Goal: Communication & Community: Participate in discussion

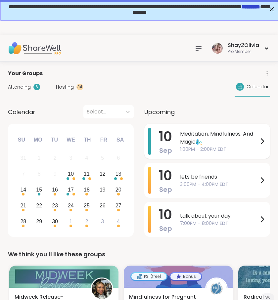
click at [207, 151] on span "1:00PM - 2:00PM EDT" at bounding box center [219, 149] width 78 height 7
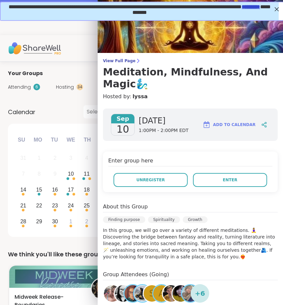
click at [214, 189] on div "Enter group here Unregister Enter" at bounding box center [190, 172] width 175 height 41
click at [214, 180] on button "Enter" at bounding box center [230, 180] width 74 height 14
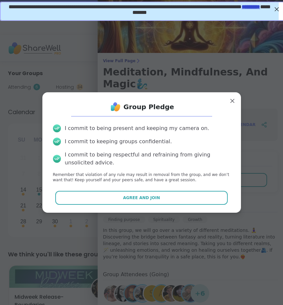
click at [181, 210] on div "Group Pledge I commit to being present and keeping my camera on. I commit to ke…" at bounding box center [141, 152] width 199 height 121
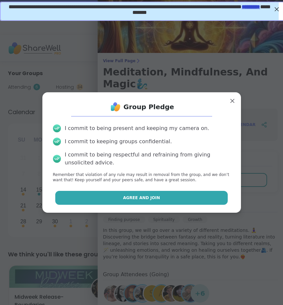
click at [181, 200] on button "Agree and Join" at bounding box center [141, 198] width 173 height 14
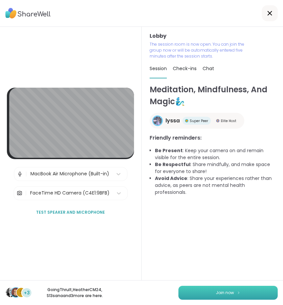
click at [240, 295] on button "Join now" at bounding box center [228, 293] width 99 height 14
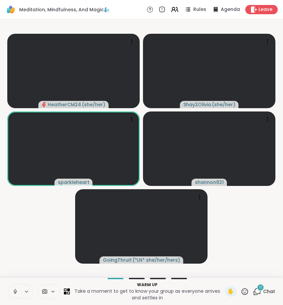
click at [16, 293] on icon at bounding box center [15, 292] width 6 height 6
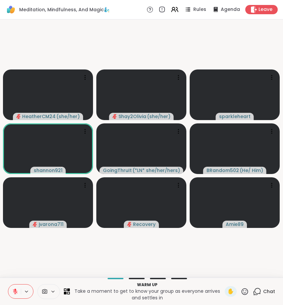
click at [16, 294] on icon at bounding box center [15, 292] width 5 height 5
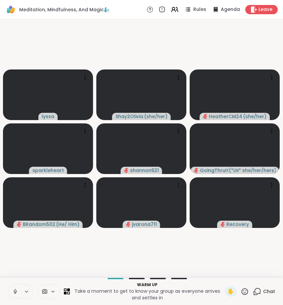
click at [14, 291] on icon at bounding box center [15, 290] width 2 height 3
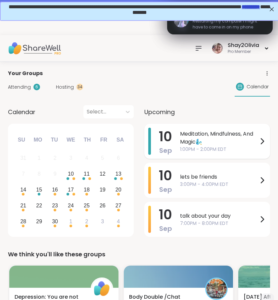
click at [213, 142] on span "Meditation, Mindfulness, And Magic🧞‍♂️" at bounding box center [219, 138] width 78 height 16
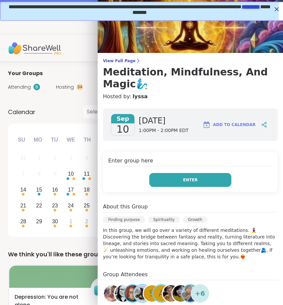
click at [215, 178] on button "Enter" at bounding box center [190, 180] width 82 height 14
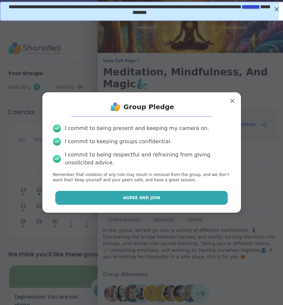
click at [123, 204] on button "Agree and Join" at bounding box center [141, 198] width 173 height 14
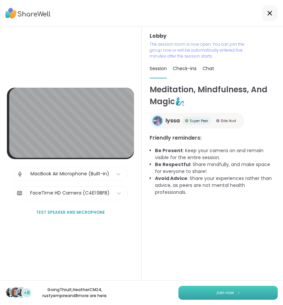
click at [207, 291] on button "Join now" at bounding box center [228, 293] width 99 height 14
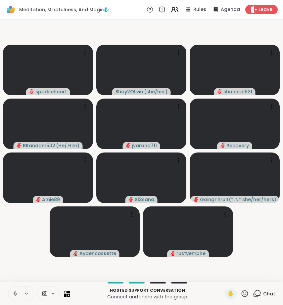
click at [16, 294] on icon at bounding box center [15, 294] width 3 height 2
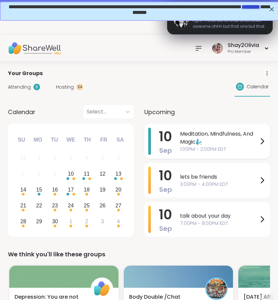
click at [210, 140] on span "Meditation, Mindfulness, And Magic🧞‍♂️" at bounding box center [219, 138] width 78 height 16
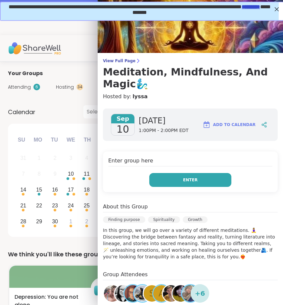
click at [183, 179] on span "Enter" at bounding box center [190, 180] width 15 height 6
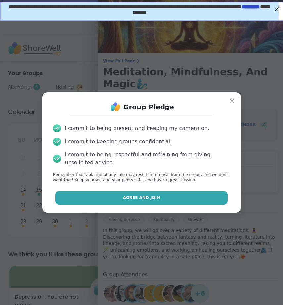
click at [119, 195] on button "Agree and Join" at bounding box center [141, 198] width 173 height 14
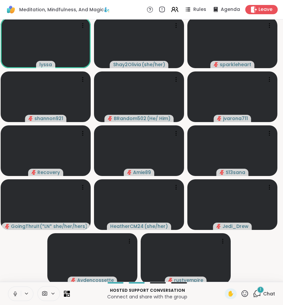
click at [19, 289] on button at bounding box center [14, 294] width 13 height 14
click at [241, 294] on icon at bounding box center [245, 294] width 8 height 8
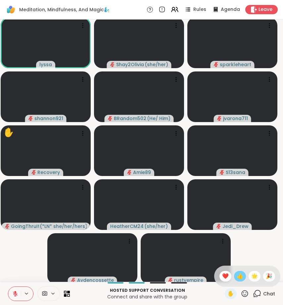
click at [235, 276] on div "👍" at bounding box center [240, 276] width 12 height 11
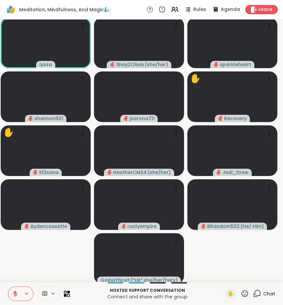
click at [242, 295] on icon at bounding box center [245, 293] width 7 height 7
click at [226, 277] on span "❤️" at bounding box center [225, 277] width 7 height 8
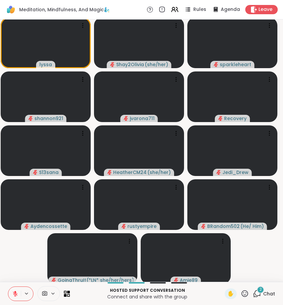
click at [242, 294] on icon at bounding box center [245, 294] width 8 height 8
click at [238, 273] on span "👍" at bounding box center [240, 277] width 7 height 8
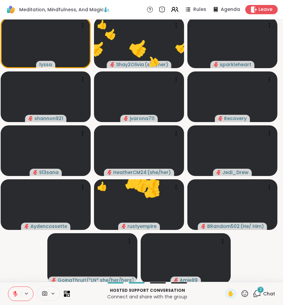
click at [241, 292] on icon at bounding box center [245, 294] width 8 height 8
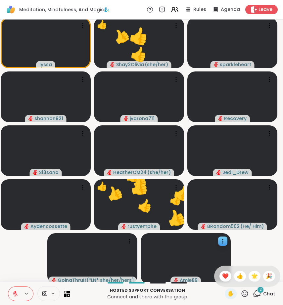
click at [225, 278] on span "❤️" at bounding box center [225, 277] width 7 height 8
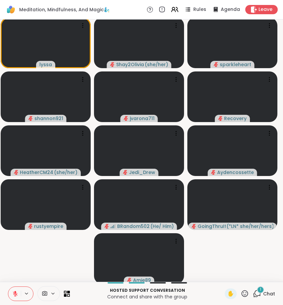
click at [241, 295] on icon at bounding box center [245, 294] width 8 height 8
click at [227, 276] on span "❤️" at bounding box center [225, 277] width 7 height 8
click at [257, 292] on div "1" at bounding box center [260, 289] width 7 height 7
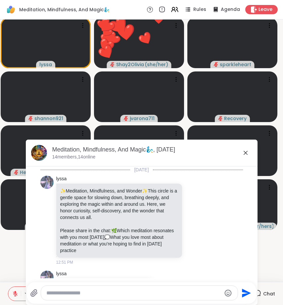
scroll to position [1825, 0]
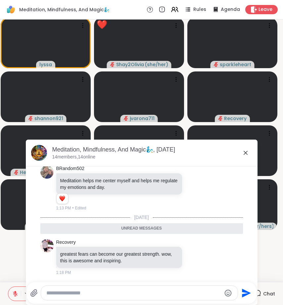
click at [244, 150] on icon at bounding box center [246, 153] width 8 height 8
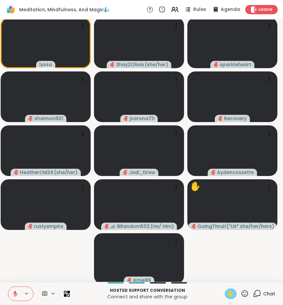
click at [228, 295] on span "✋" at bounding box center [231, 294] width 7 height 8
click at [48, 255] on video-player-container "lyssa ✋ Shay2Olivia ( she/her ) sparkleheart shannon921 jvarona711 Recovery Hea…" at bounding box center [141, 150] width 275 height 257
click at [15, 293] on icon at bounding box center [15, 294] width 6 height 6
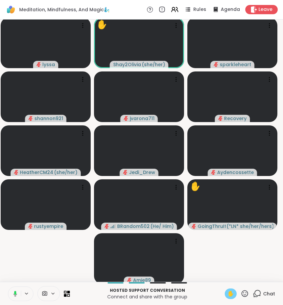
click at [15, 293] on icon at bounding box center [15, 293] width 2 height 4
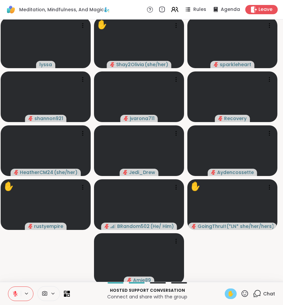
click at [15, 293] on icon at bounding box center [15, 292] width 2 height 3
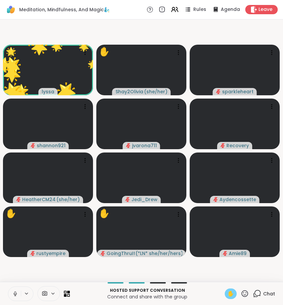
click at [14, 293] on icon at bounding box center [15, 294] width 3 height 2
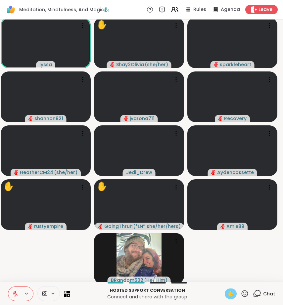
click at [228, 291] on span "✋" at bounding box center [231, 294] width 7 height 8
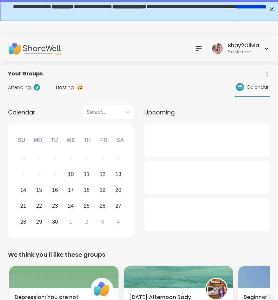
click at [200, 136] on div at bounding box center [207, 140] width 126 height 33
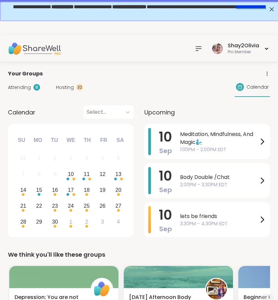
click at [200, 136] on span "Meditation, Mindfulness, And Magic🧞‍♂️" at bounding box center [219, 138] width 78 height 16
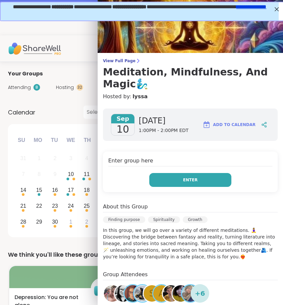
click at [190, 181] on button "Enter" at bounding box center [190, 180] width 82 height 14
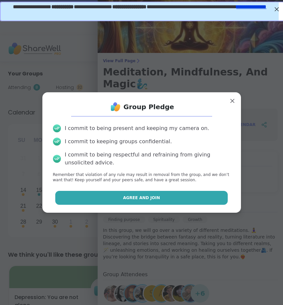
click at [182, 197] on button "Agree and Join" at bounding box center [141, 198] width 173 height 14
